Goal: Find specific page/section: Find specific page/section

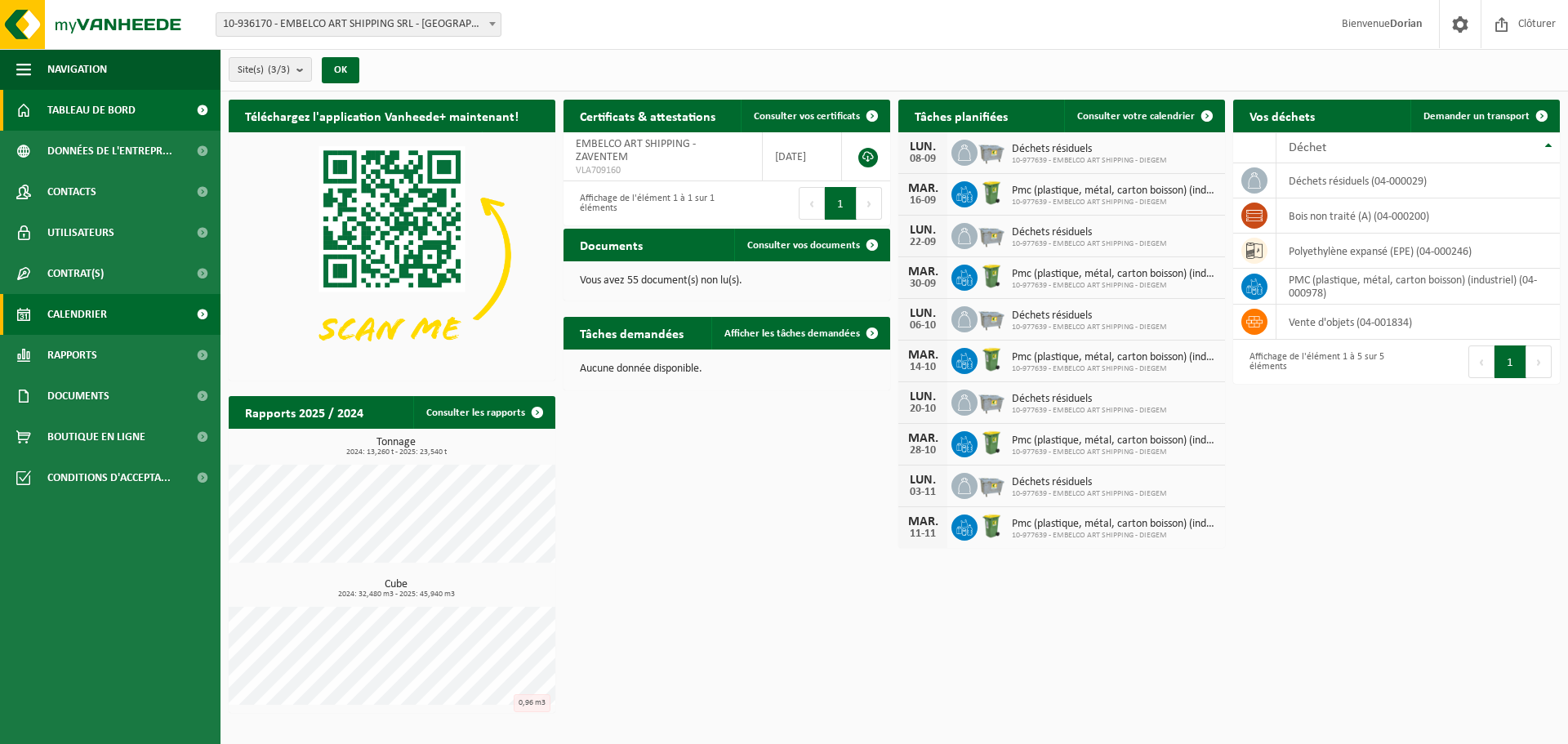
click at [103, 307] on span "Calendrier" at bounding box center [77, 315] width 60 height 41
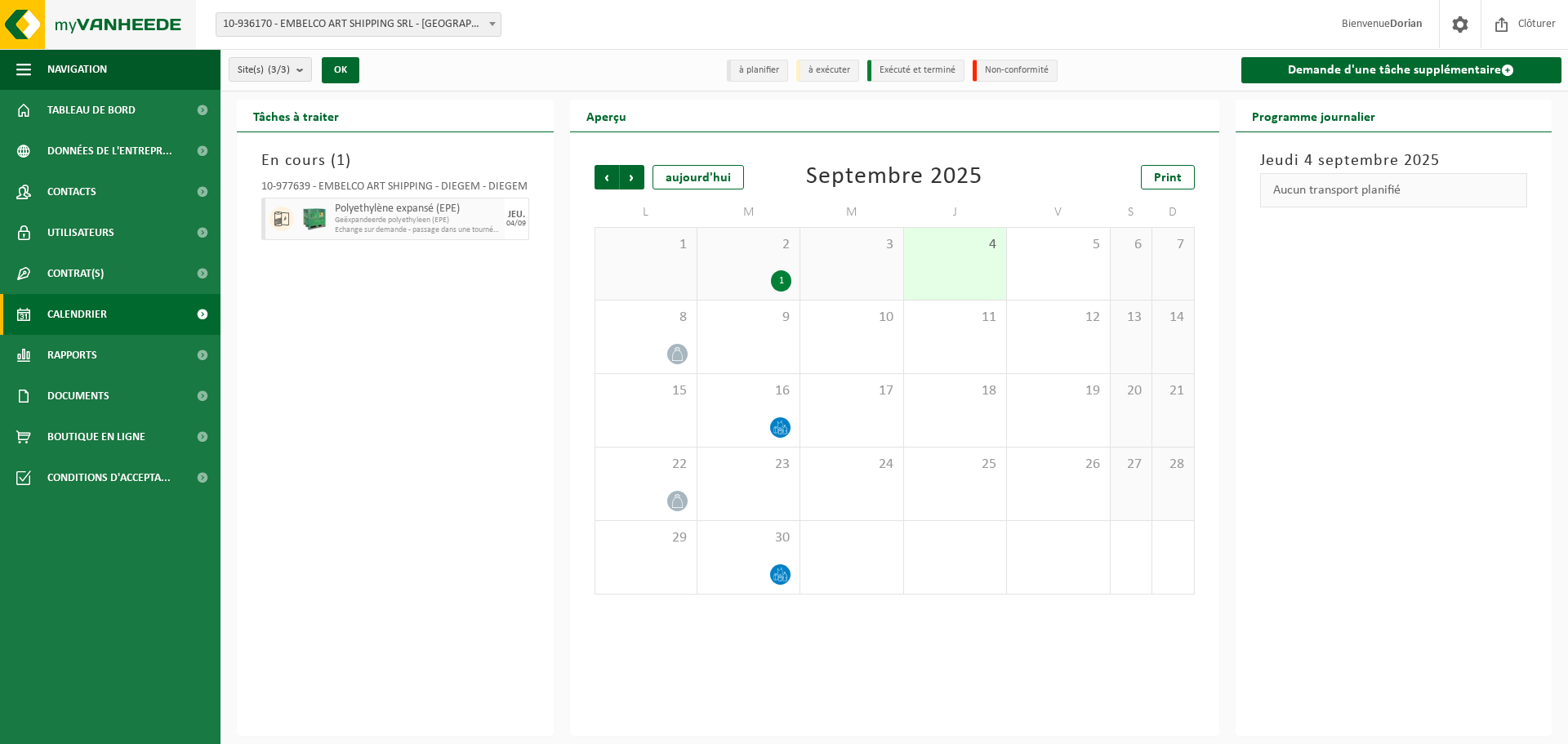
click at [152, 24] on img at bounding box center [98, 24] width 196 height 49
